Goal: Transaction & Acquisition: Purchase product/service

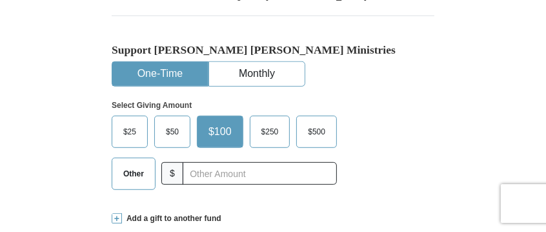
scroll to position [387, 0]
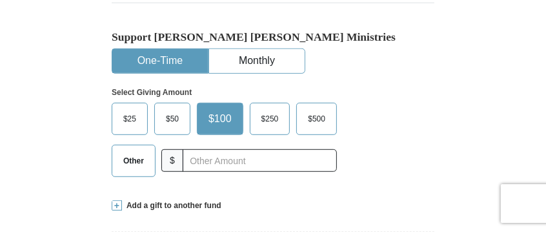
click at [174, 117] on span "$50" at bounding box center [172, 118] width 26 height 19
click at [0, 0] on input "$50" at bounding box center [0, 0] width 0 height 0
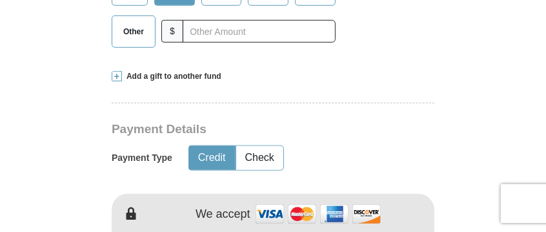
scroll to position [516, 0]
click at [219, 159] on button "Credit" at bounding box center [212, 158] width 46 height 24
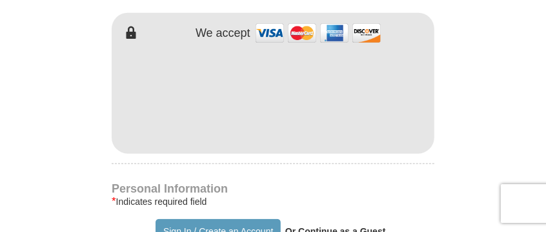
scroll to position [710, 0]
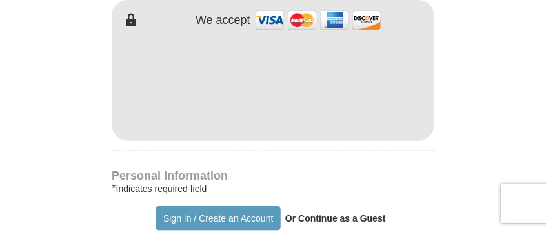
click at [451, 146] on form "Already have an account? Sign in for faster giving. Don't have an account? Crea…" at bounding box center [273, 129] width 484 height 1574
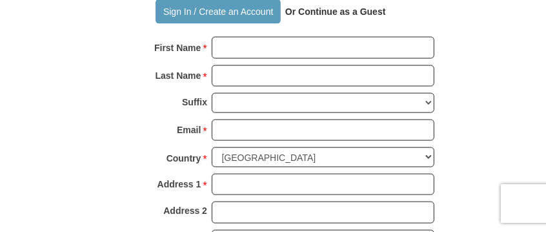
scroll to position [903, 0]
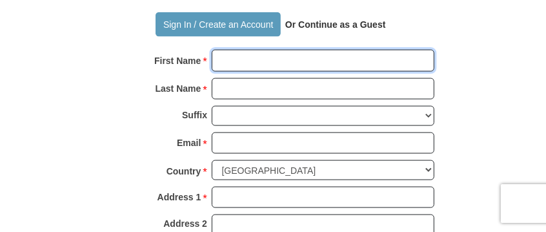
click at [266, 62] on input "First Name *" at bounding box center [323, 61] width 223 height 22
type input "[PERSON_NAME]"
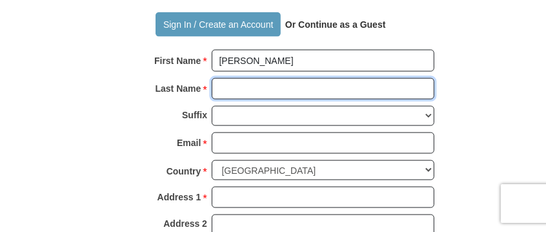
type input "[PERSON_NAME]"
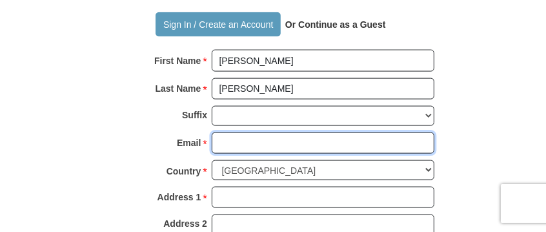
type input "[EMAIL_ADDRESS][DOMAIN_NAME]"
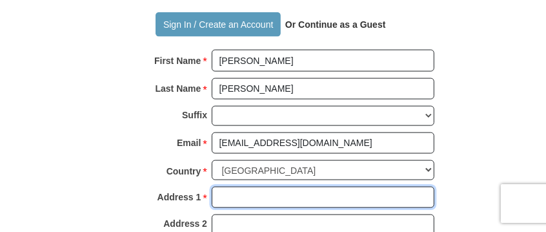
type input "[STREET_ADDRESS][PERSON_NAME]"
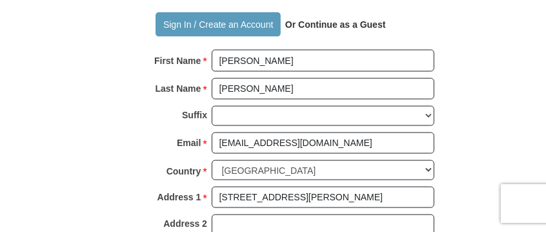
type input "[GEOGRAPHIC_DATA]"
select select "TN"
type input "37821"
type input "8174551796"
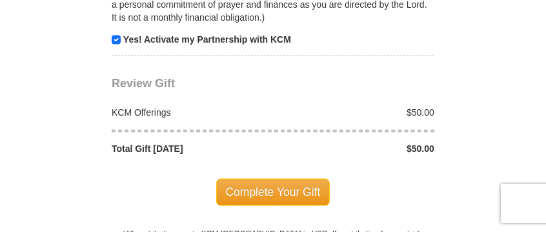
scroll to position [1355, 0]
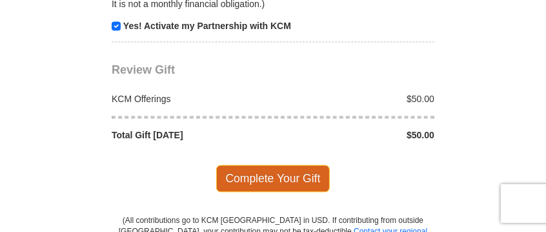
click at [293, 178] on span "Complete Your Gift" at bounding box center [273, 177] width 114 height 27
